Goal: Task Accomplishment & Management: Manage account settings

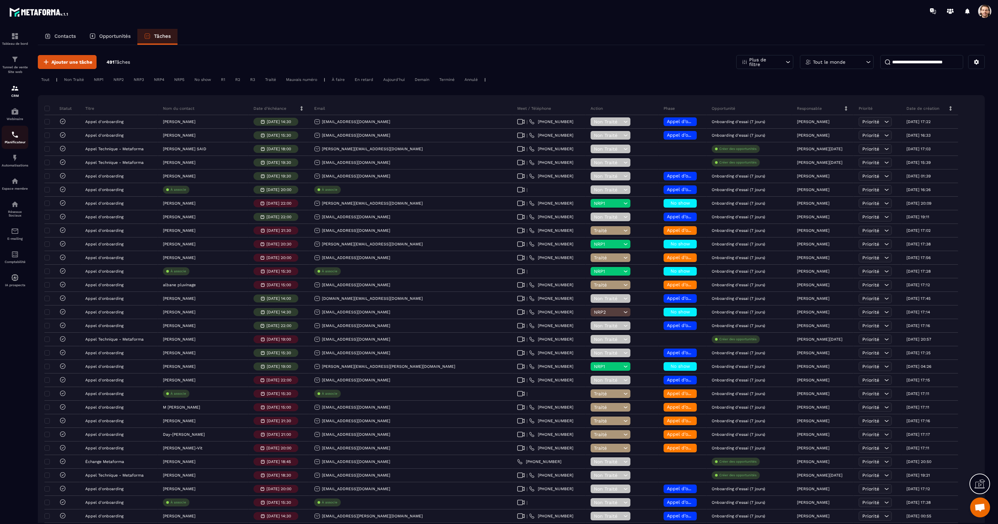
click at [18, 136] on img at bounding box center [15, 135] width 8 height 8
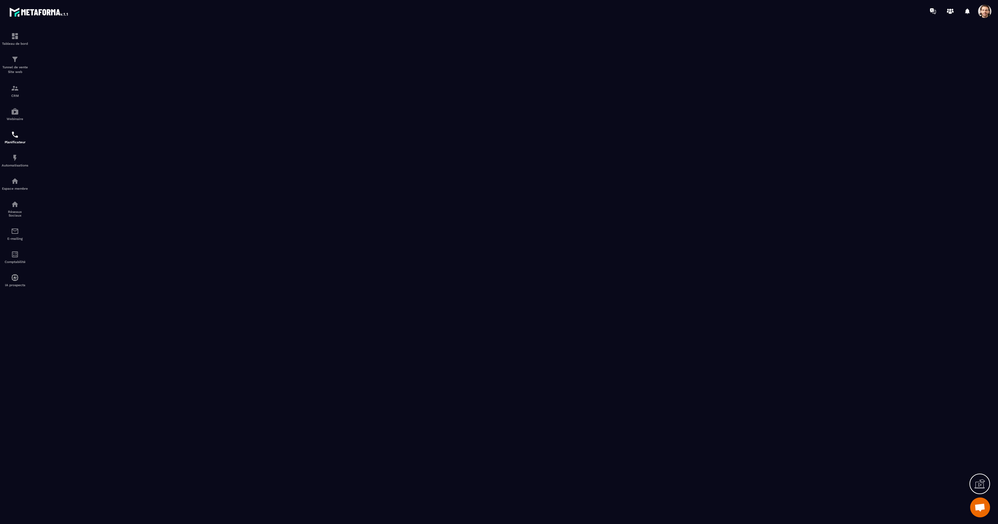
click at [988, 15] on span at bounding box center [984, 11] width 13 height 13
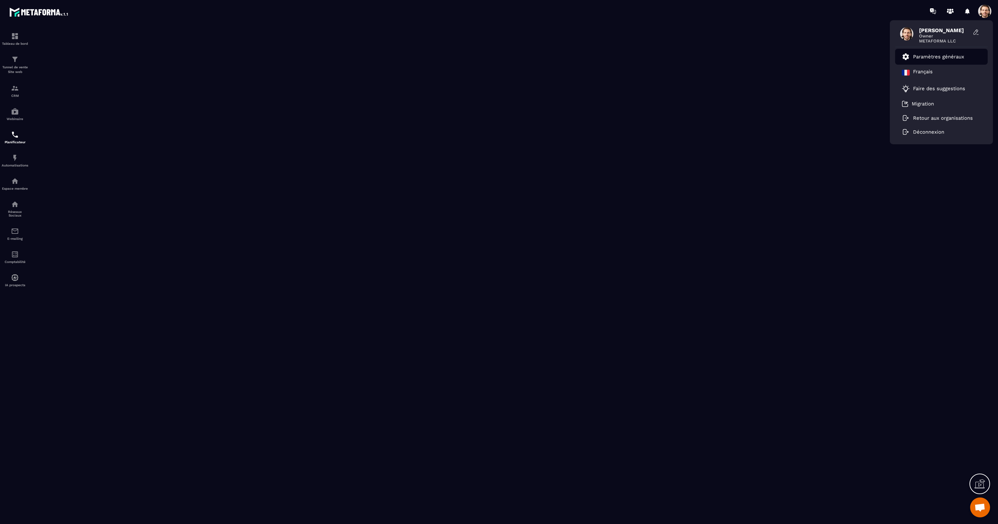
click at [936, 58] on p "Paramètres généraux" at bounding box center [938, 57] width 51 height 6
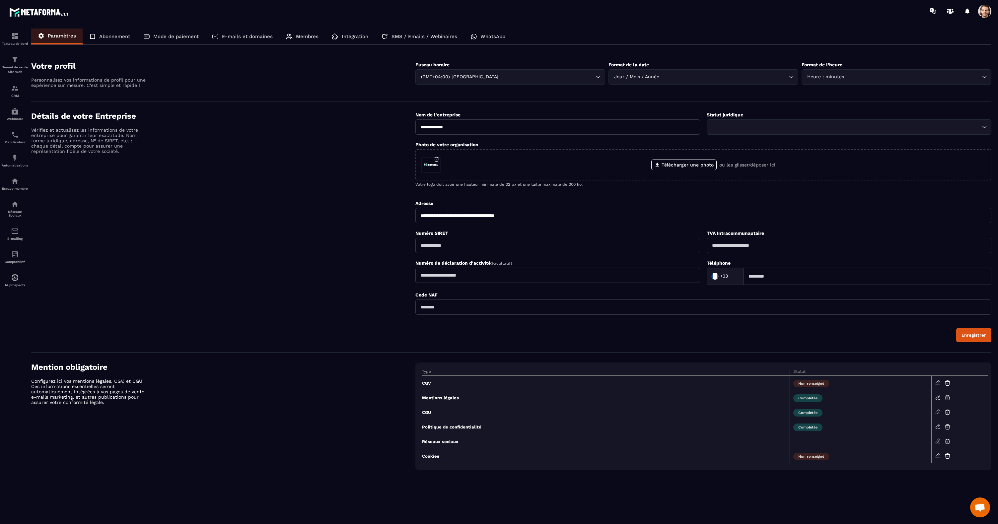
click at [301, 39] on p "Membres" at bounding box center [307, 37] width 23 height 6
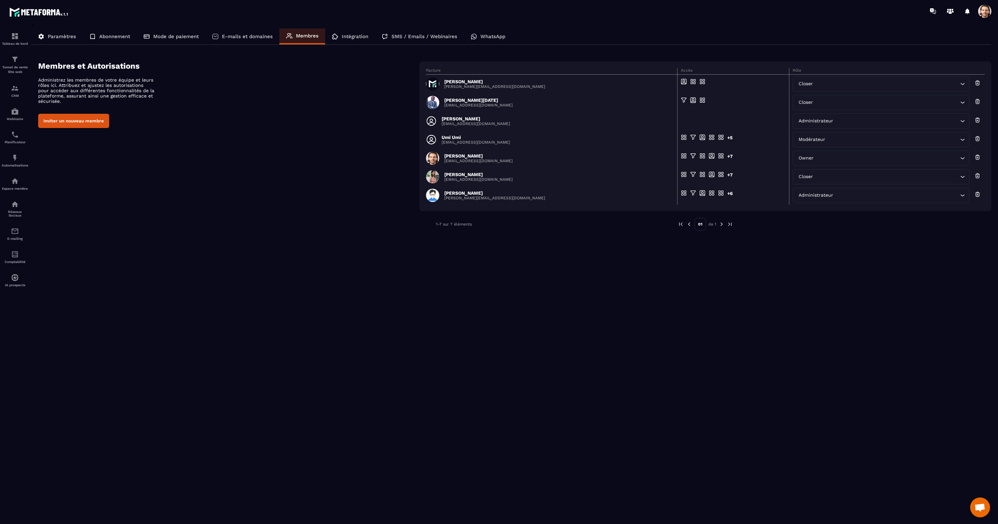
click at [475, 84] on p "[PERSON_NAME]" at bounding box center [494, 81] width 101 height 5
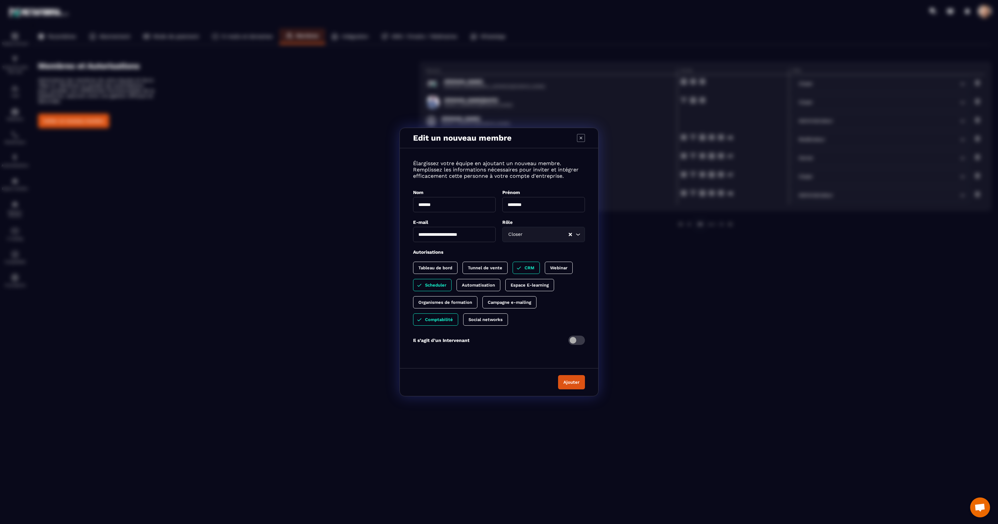
click at [474, 238] on input "**********" at bounding box center [454, 234] width 83 height 15
click at [582, 137] on icon "Modal window" at bounding box center [581, 138] width 8 height 8
